Goal: Transaction & Acquisition: Obtain resource

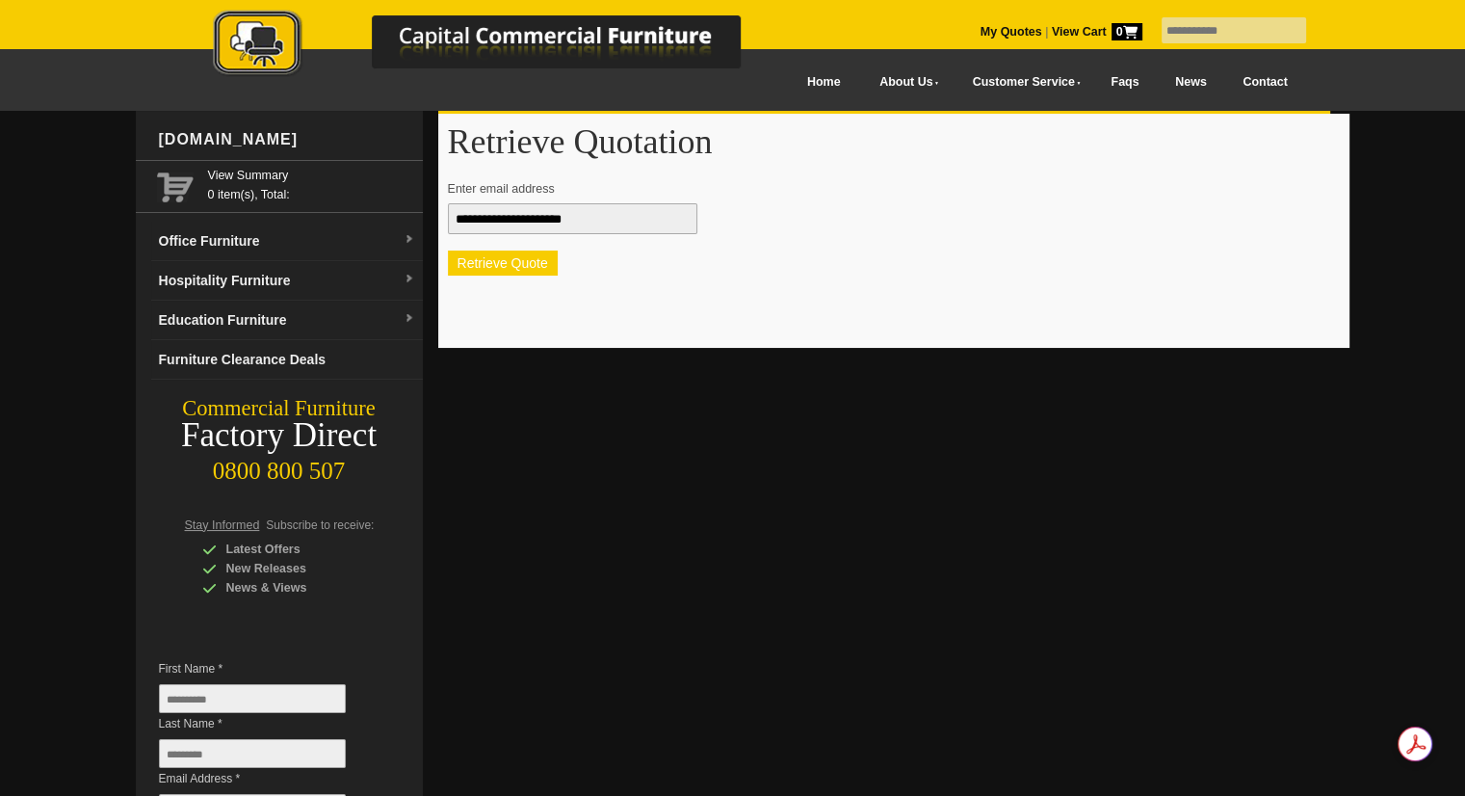
type input "**********"
click at [486, 257] on button "Retrieve Quote" at bounding box center [503, 263] width 110 height 25
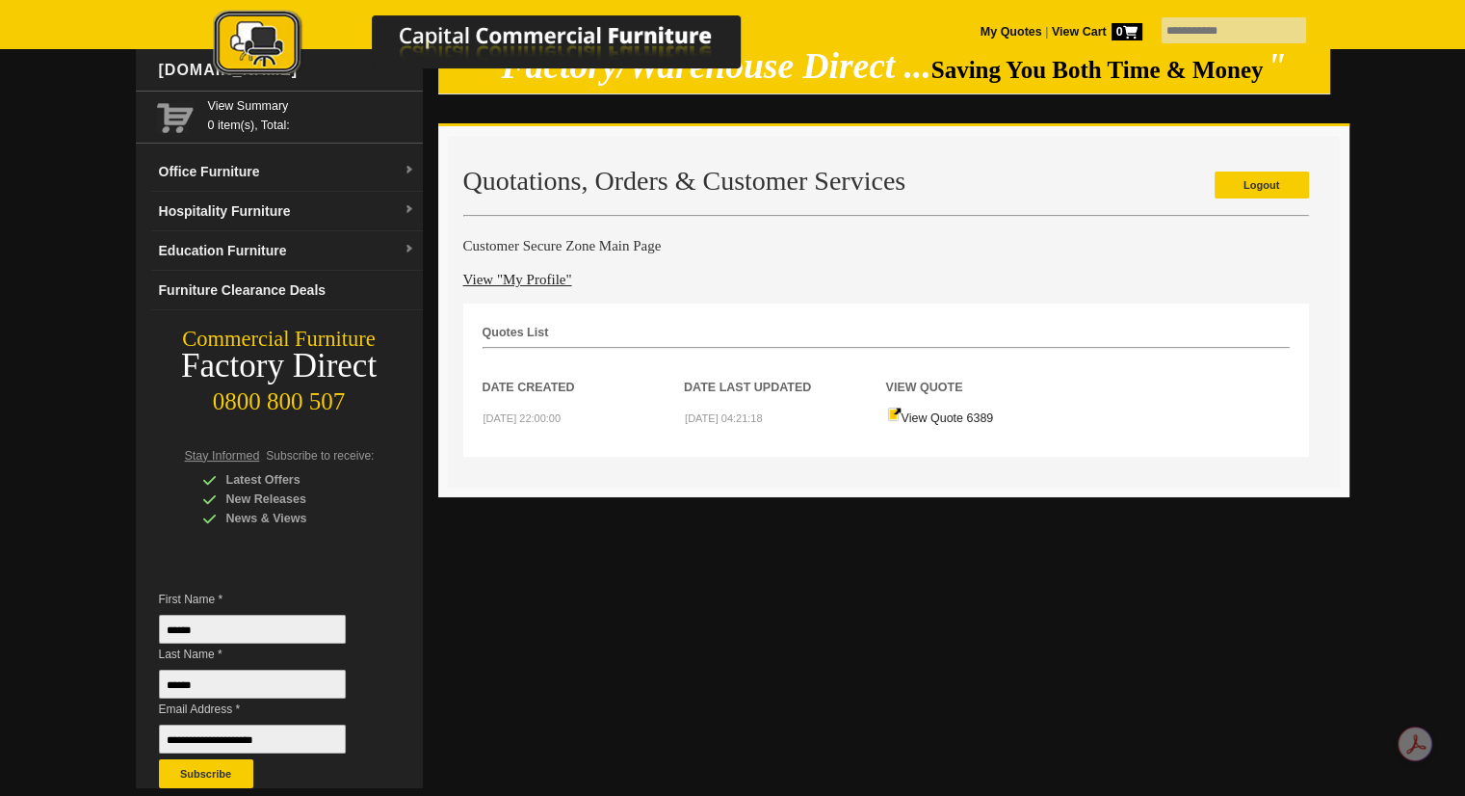
scroll to position [66, 0]
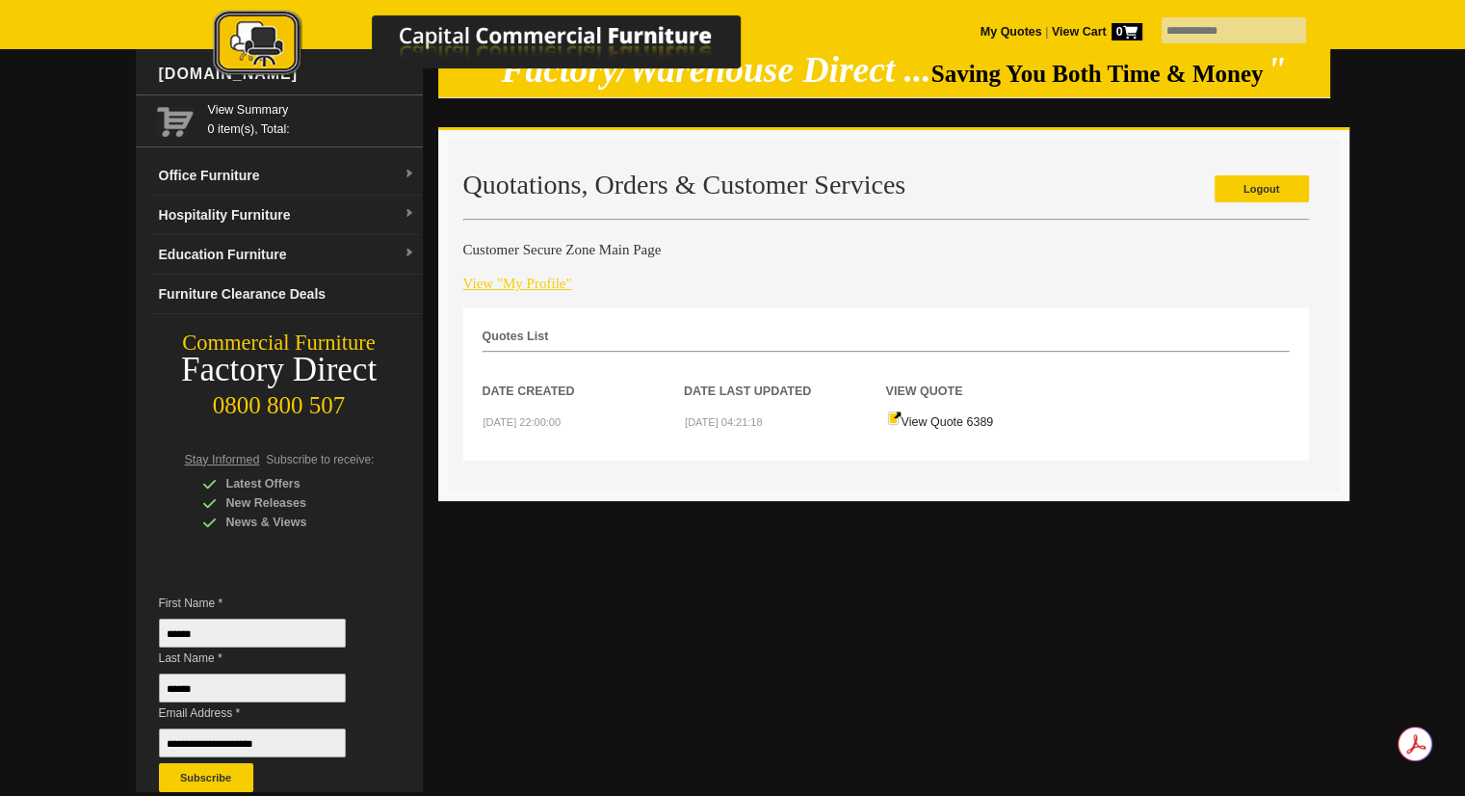
click at [512, 282] on link "View "My Profile"" at bounding box center [517, 283] width 109 height 15
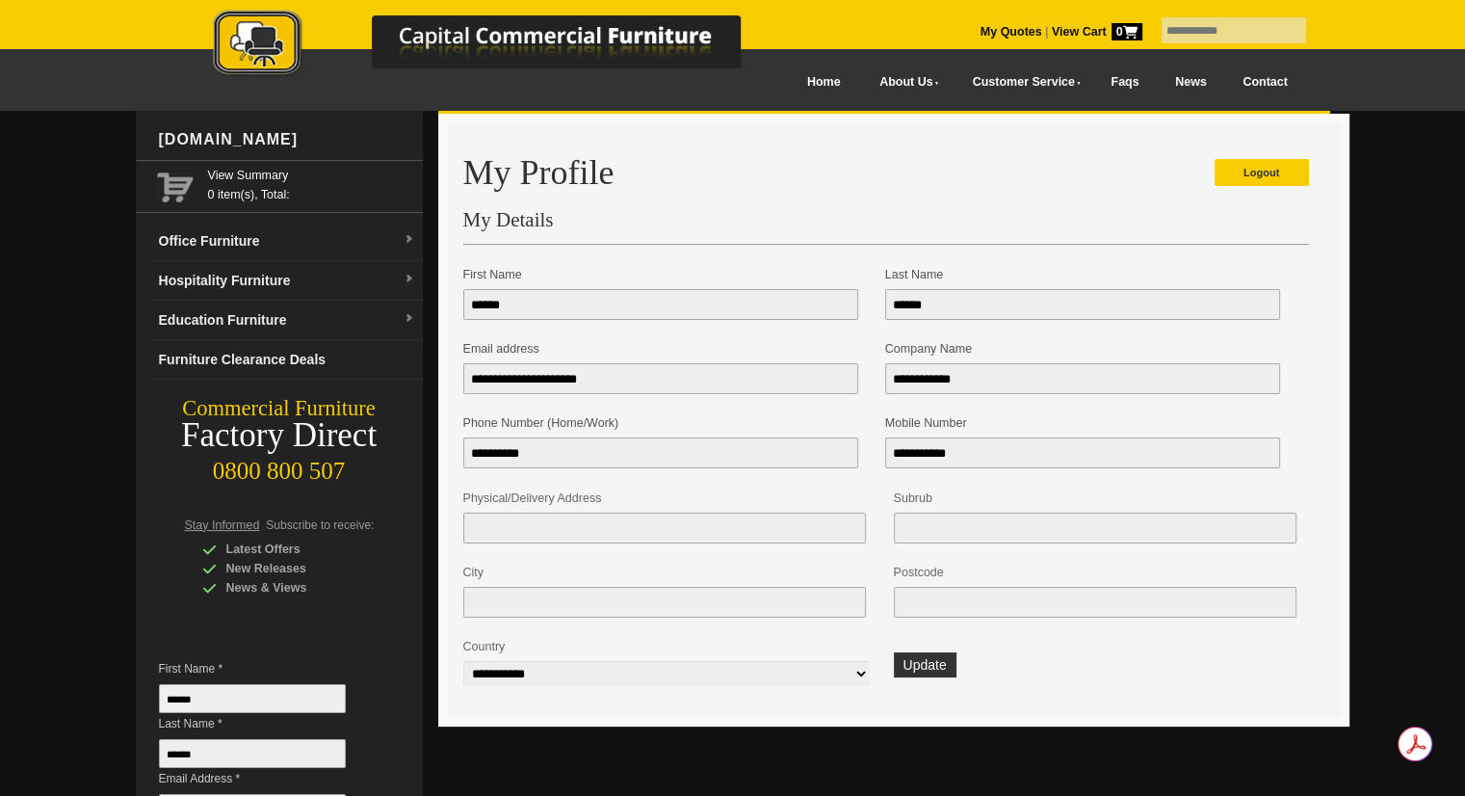
click at [1425, 269] on div at bounding box center [732, 492] width 1465 height 763
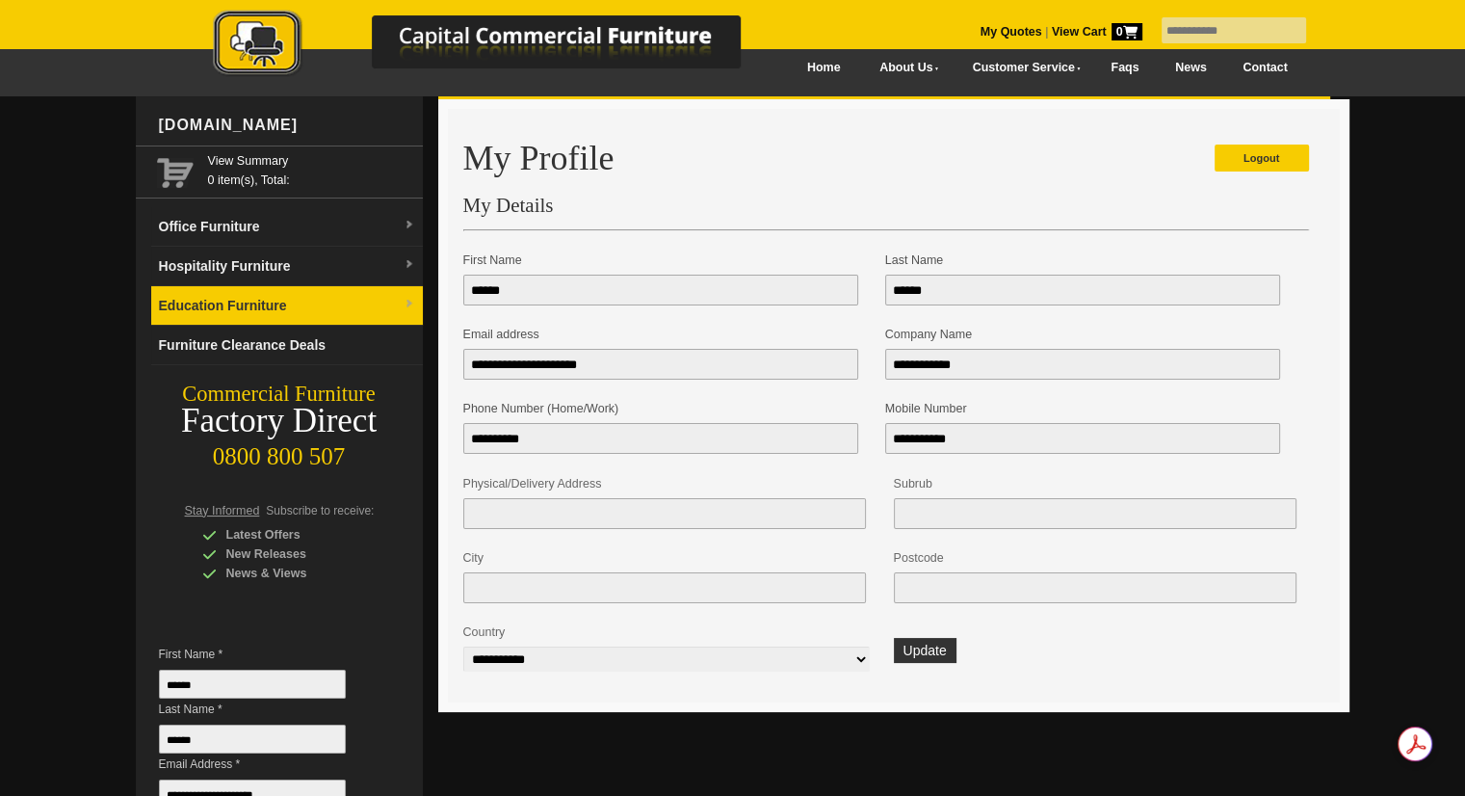
click at [332, 297] on link "Education Furniture" at bounding box center [287, 306] width 272 height 40
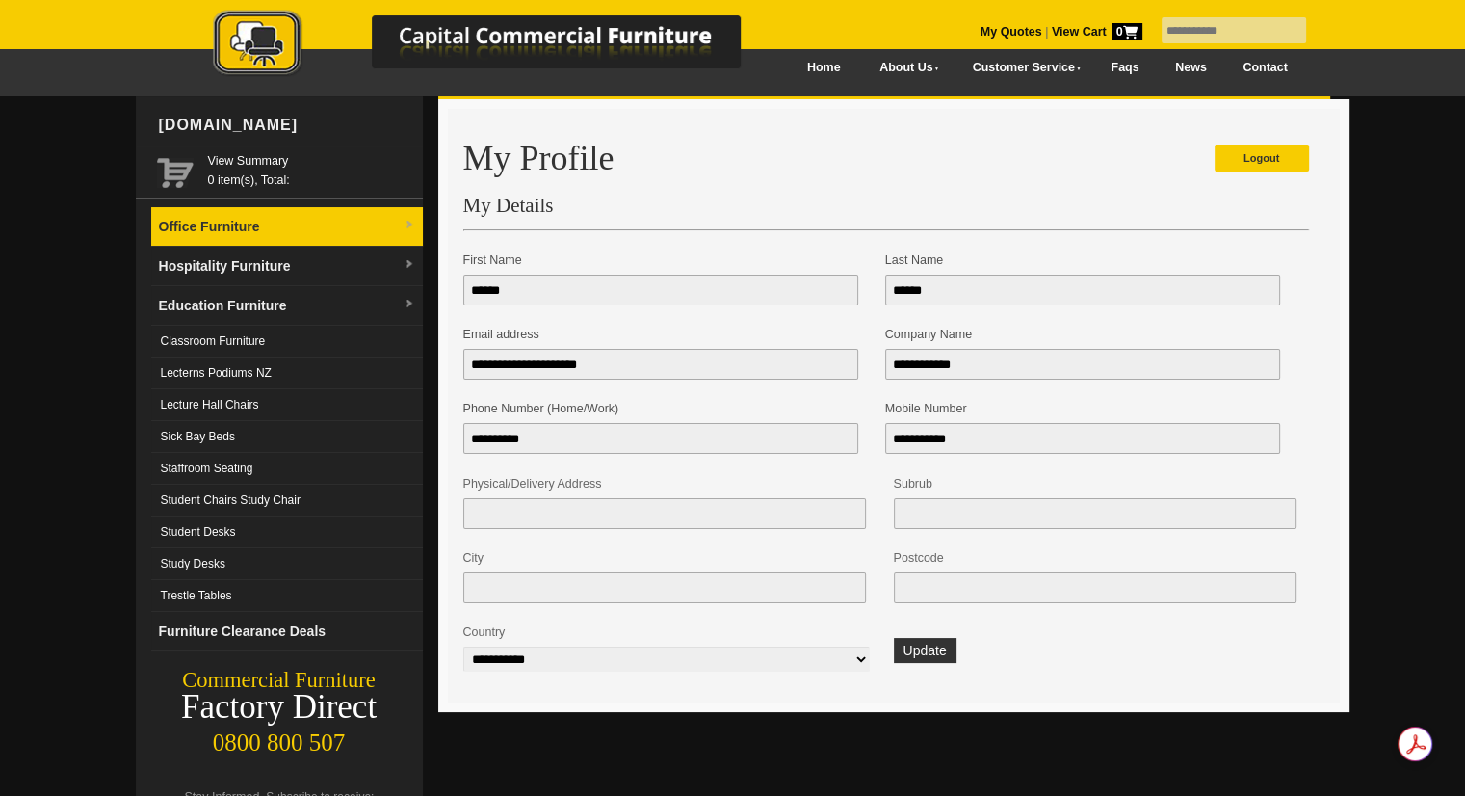
click at [330, 222] on link "Office Furniture" at bounding box center [287, 227] width 272 height 40
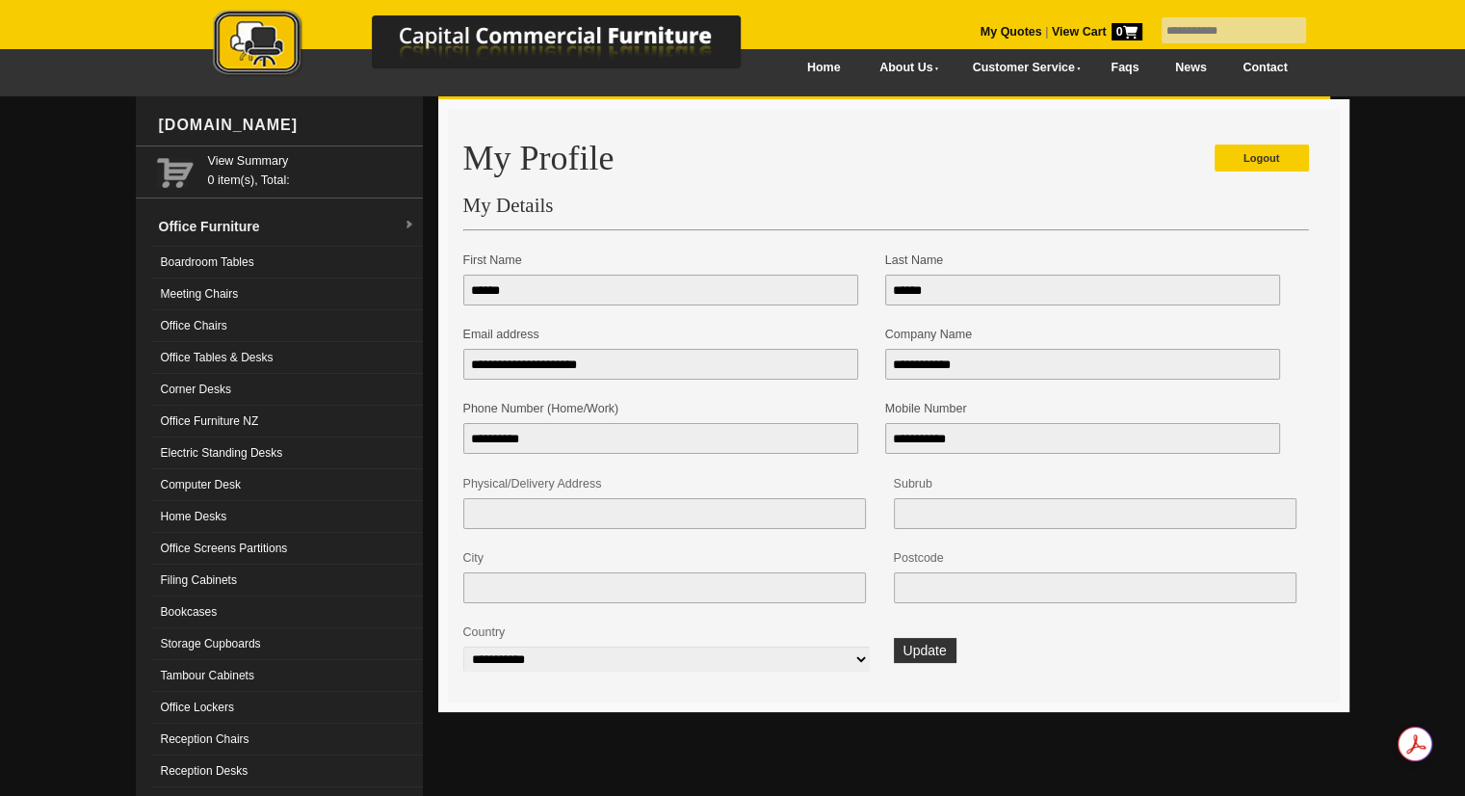
click at [1435, 182] on div at bounding box center [732, 795] width 1465 height 1399
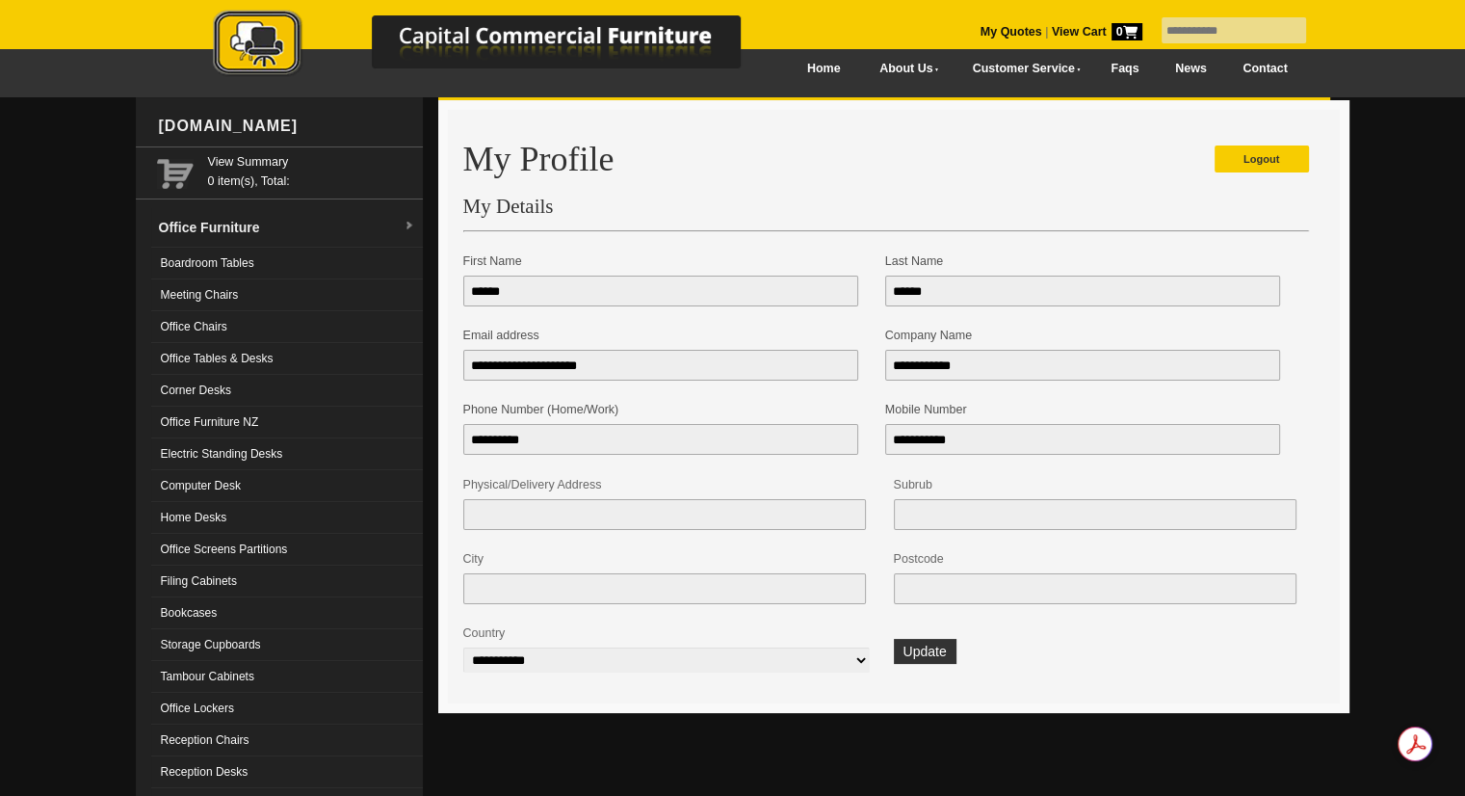
scroll to position [0, 0]
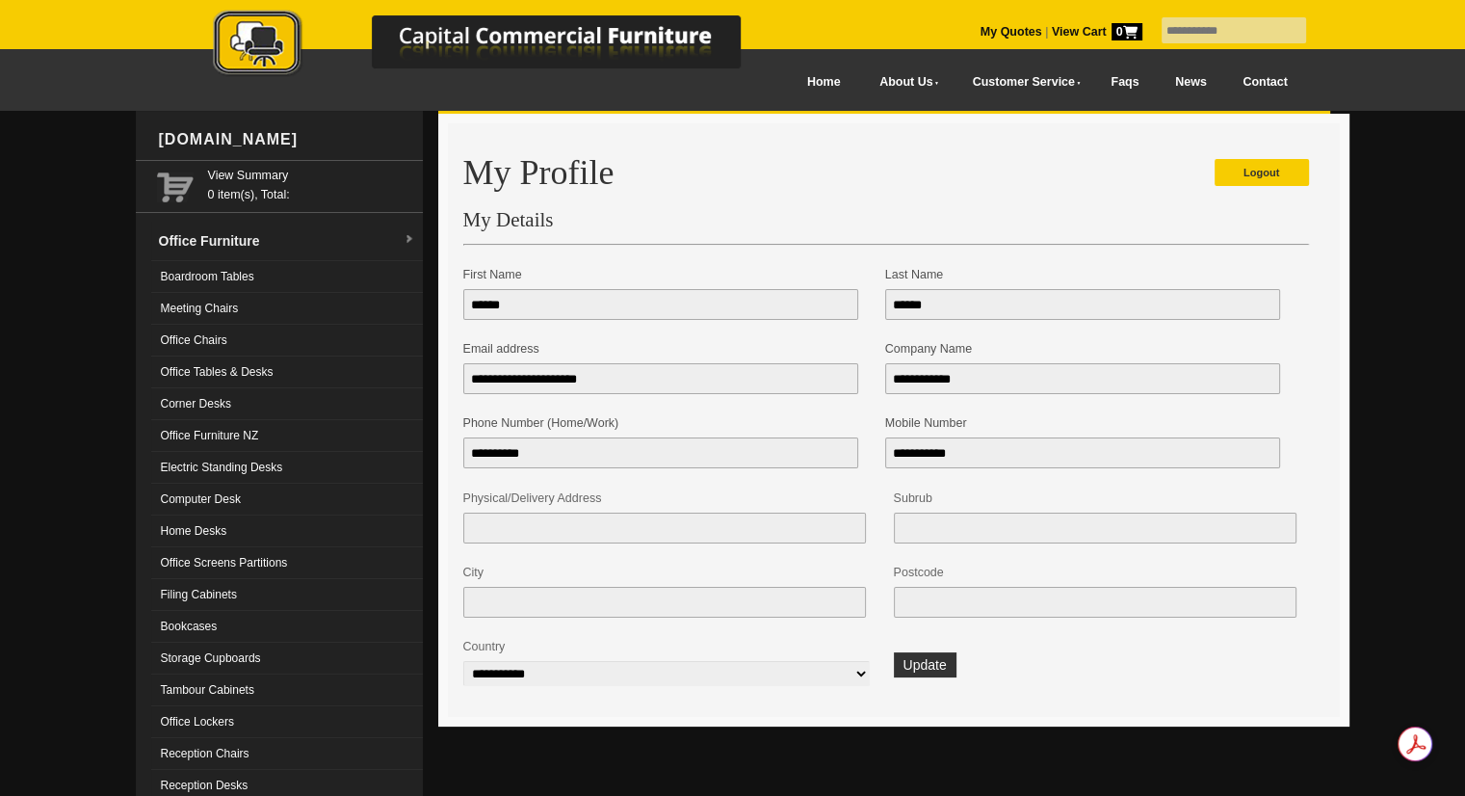
click at [1425, 200] on div at bounding box center [732, 810] width 1465 height 1399
click at [1463, 251] on div at bounding box center [732, 810] width 1465 height 1399
click at [981, 28] on link "My Quotes" at bounding box center [1012, 31] width 62 height 13
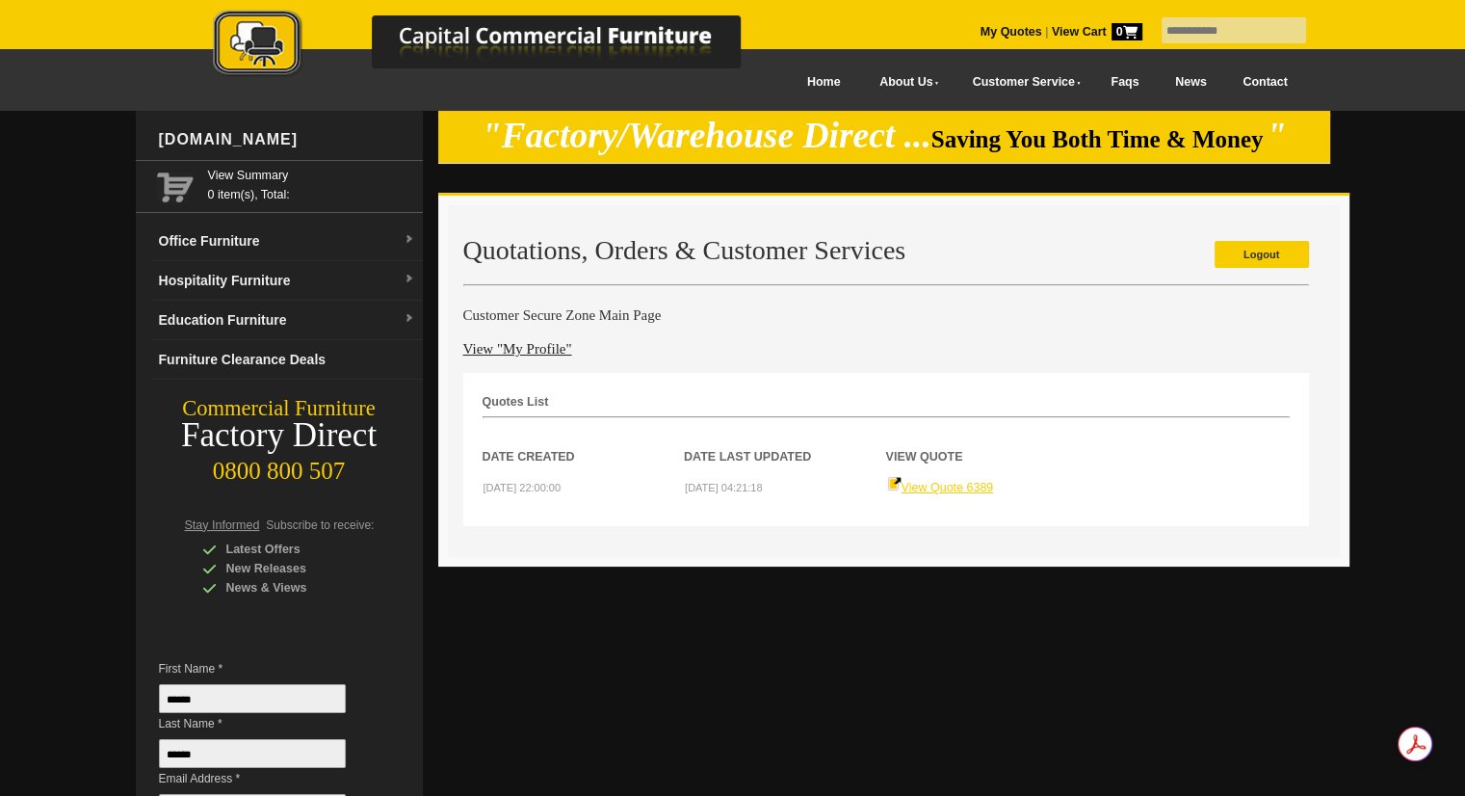
click at [948, 483] on link "View Quote 6389" at bounding box center [940, 487] width 107 height 13
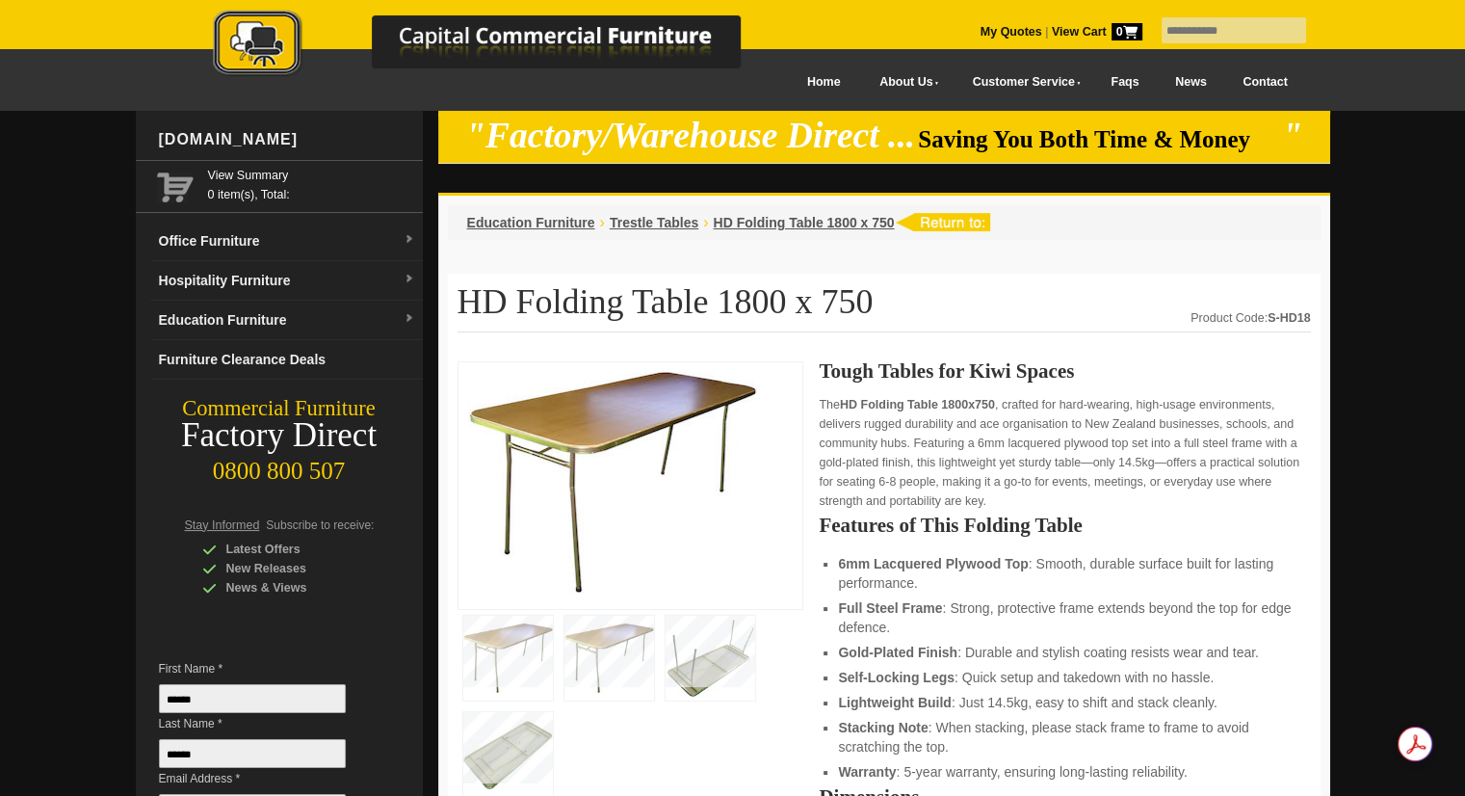
click at [724, 671] on img at bounding box center [711, 658] width 90 height 85
